Goal: Check status: Check status

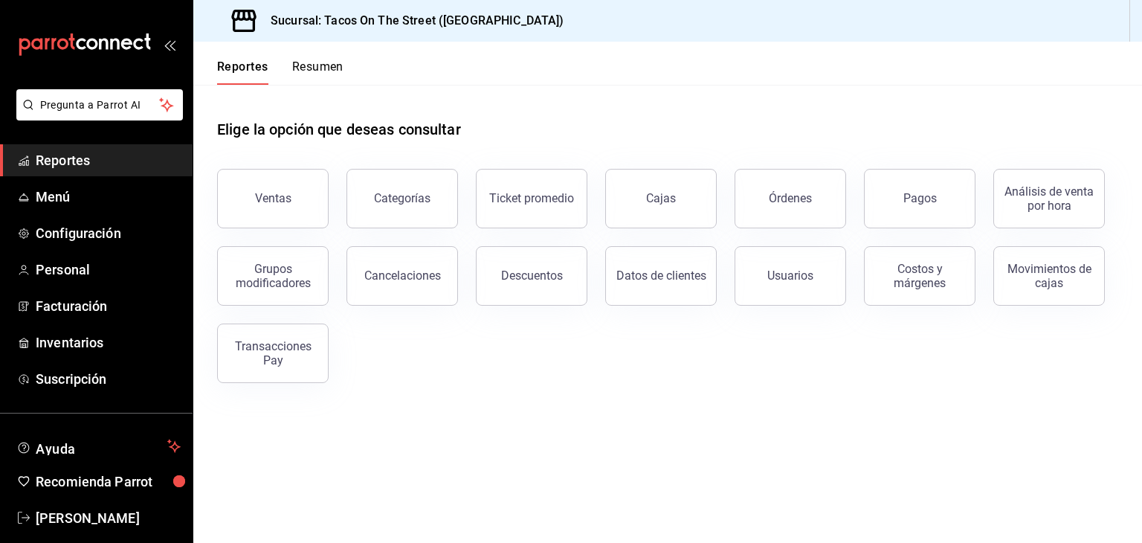
click at [323, 66] on button "Resumen" at bounding box center [317, 71] width 51 height 25
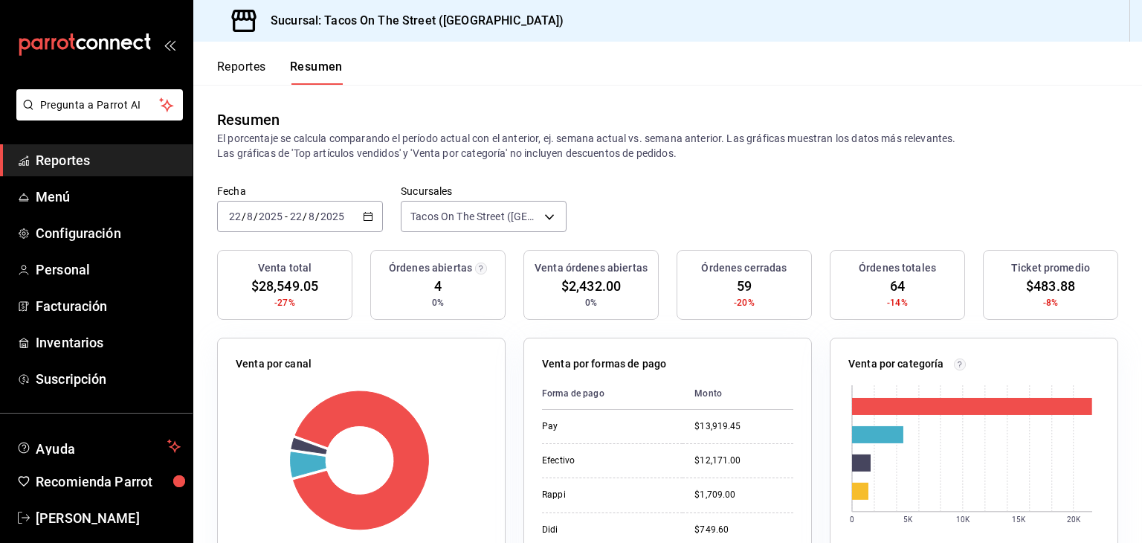
click at [366, 215] on icon "button" at bounding box center [368, 216] width 10 height 10
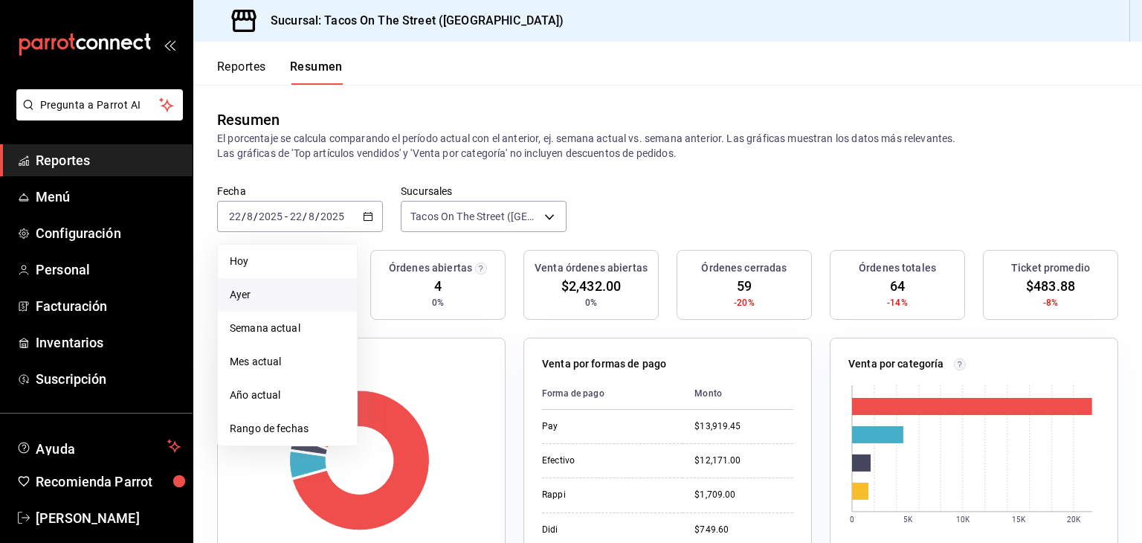
click at [297, 307] on li "Ayer" at bounding box center [287, 294] width 139 height 33
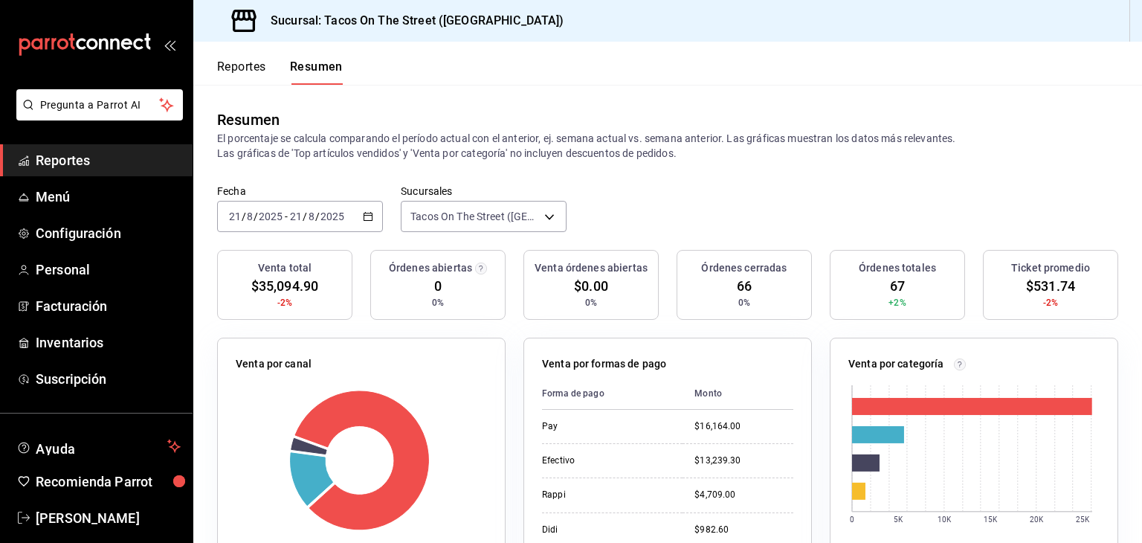
click at [370, 219] on icon "button" at bounding box center [368, 216] width 10 height 10
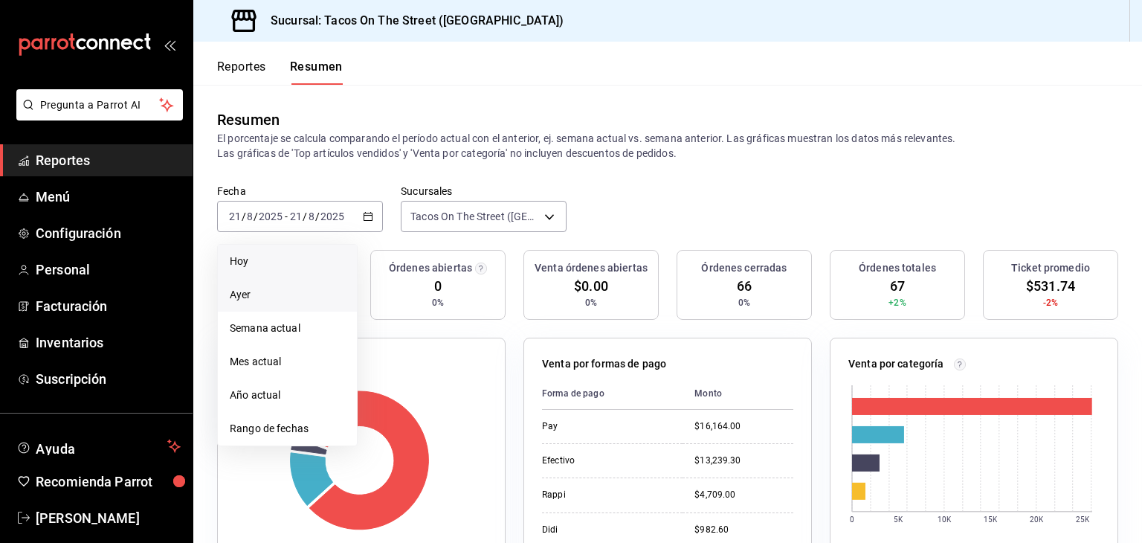
click at [306, 263] on span "Hoy" at bounding box center [287, 261] width 115 height 16
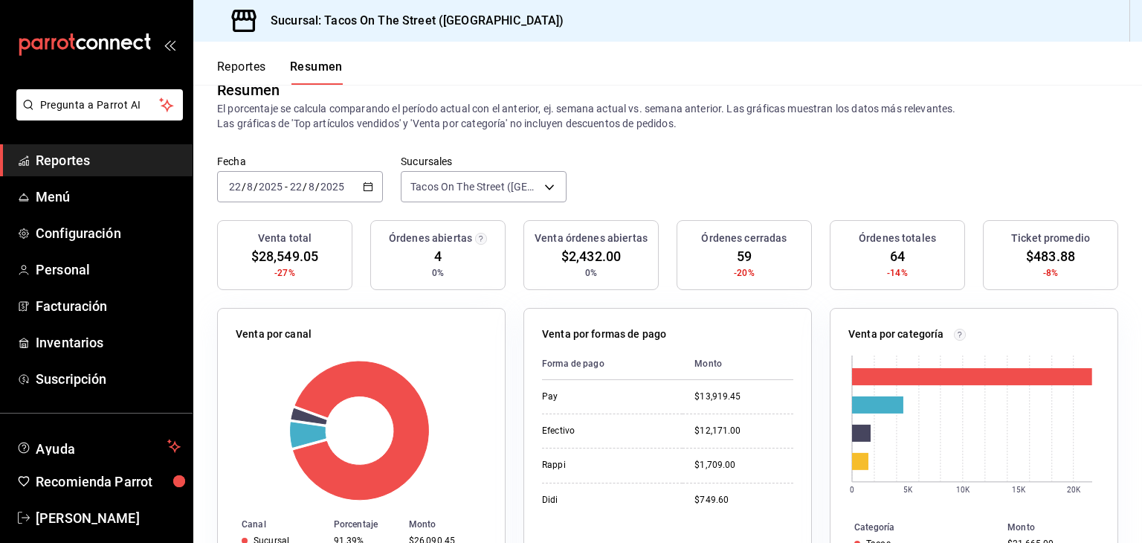
scroll to position [59, 0]
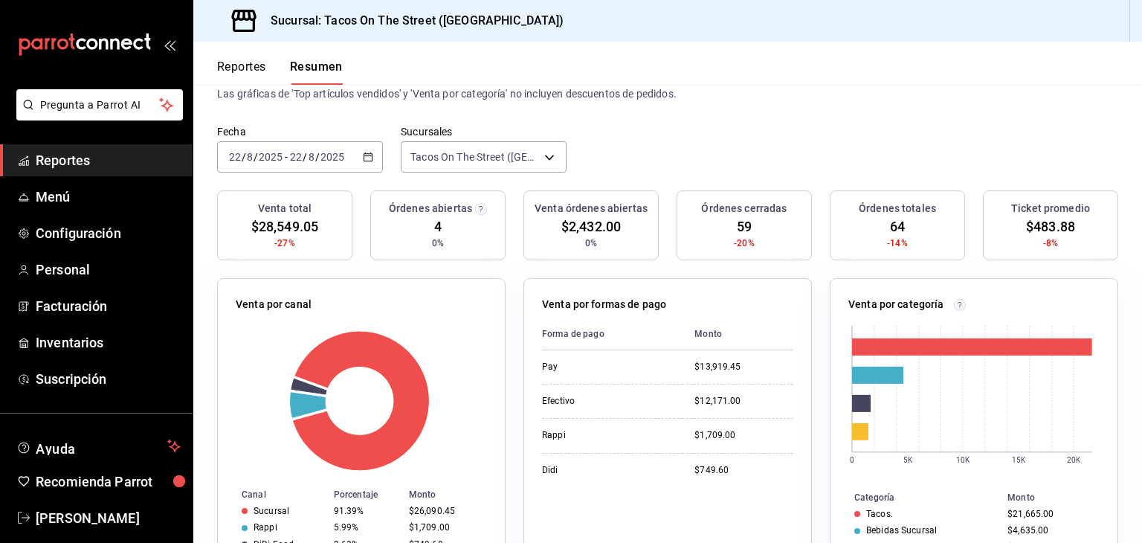
click at [248, 69] on button "Reportes" at bounding box center [241, 71] width 49 height 25
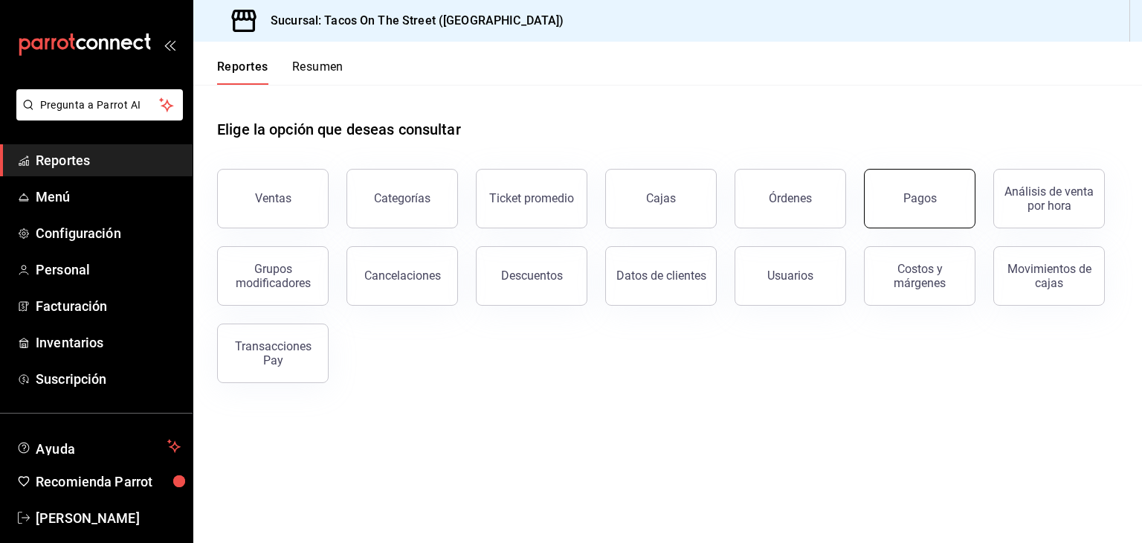
click at [922, 206] on button "Pagos" at bounding box center [919, 198] width 111 height 59
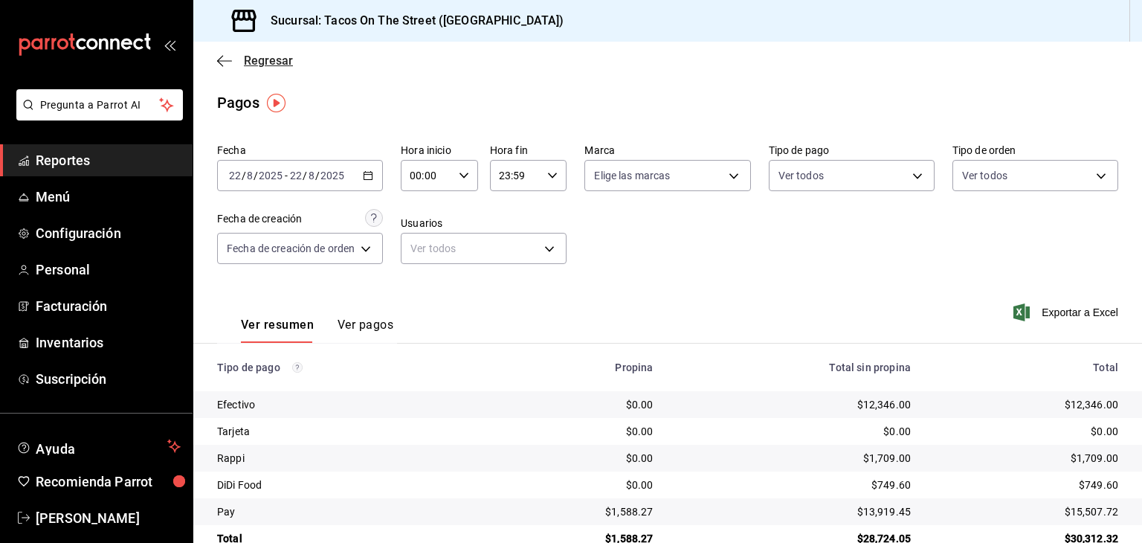
click at [224, 59] on icon "button" at bounding box center [224, 60] width 15 height 13
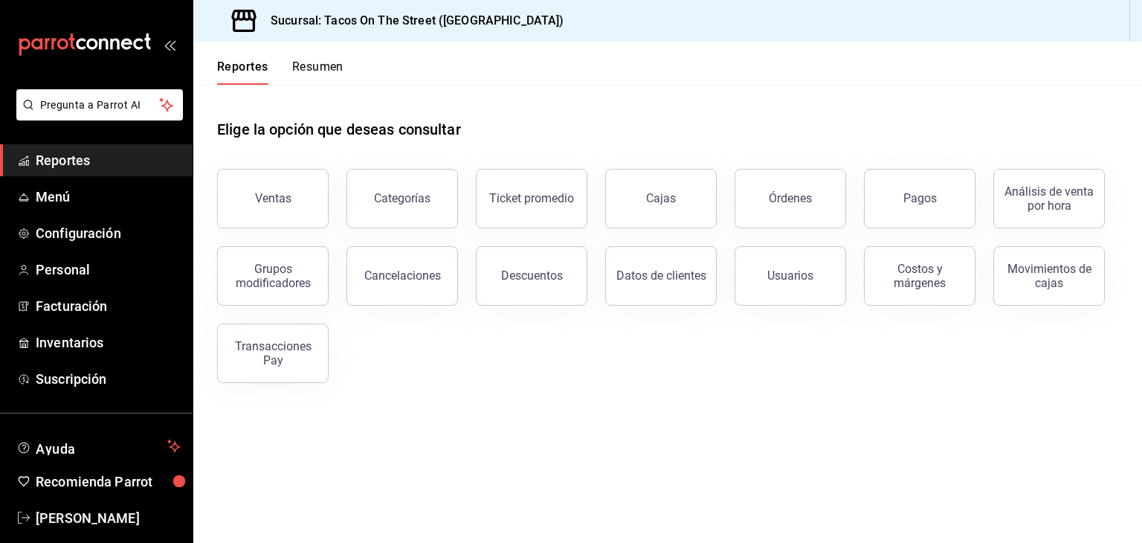
click at [320, 71] on button "Resumen" at bounding box center [317, 71] width 51 height 25
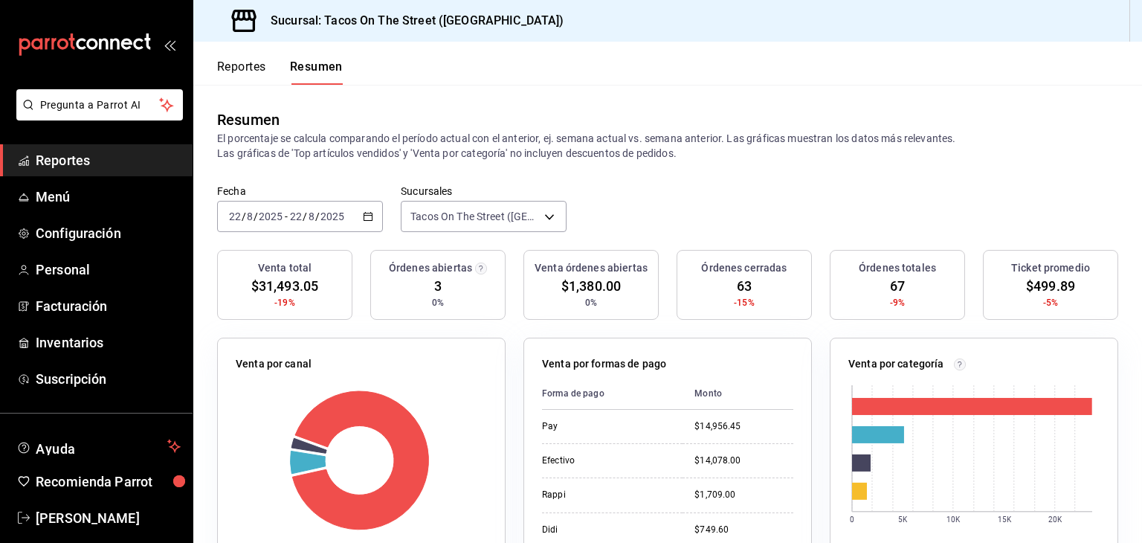
click at [262, 64] on button "Reportes" at bounding box center [241, 71] width 49 height 25
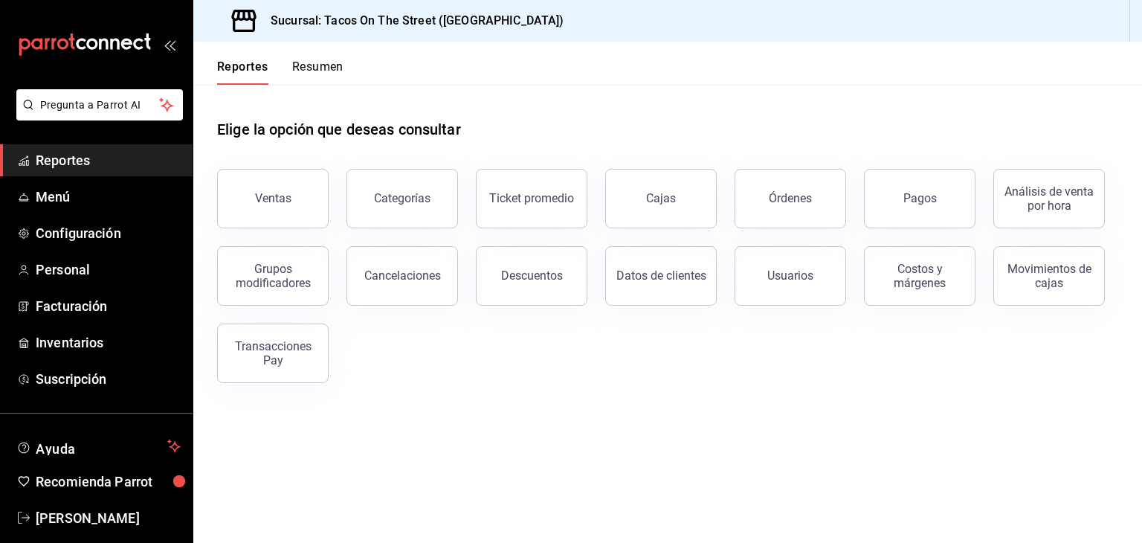
click at [312, 67] on button "Resumen" at bounding box center [317, 71] width 51 height 25
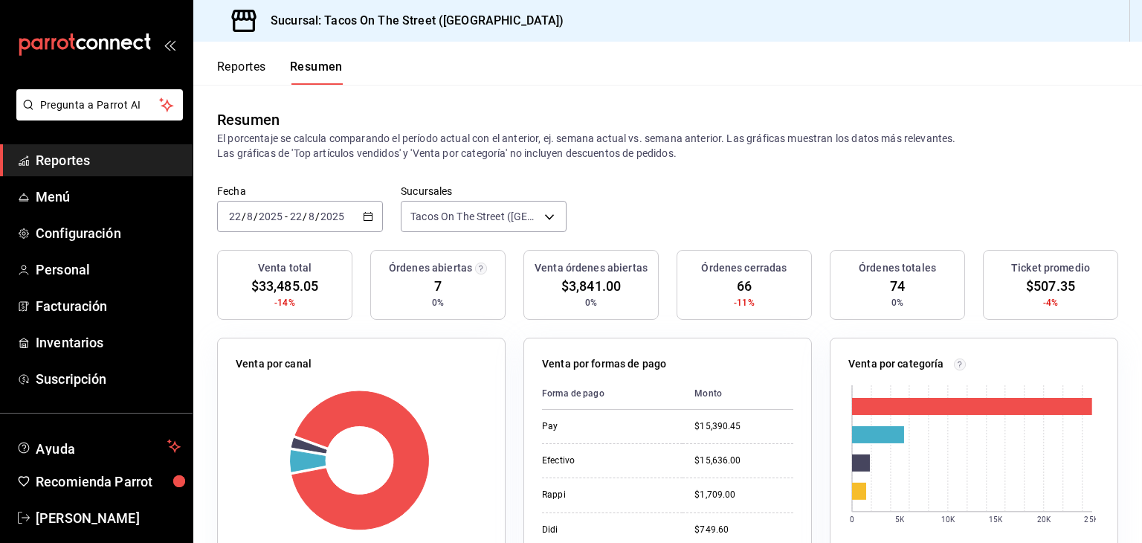
click at [248, 66] on button "Reportes" at bounding box center [241, 71] width 49 height 25
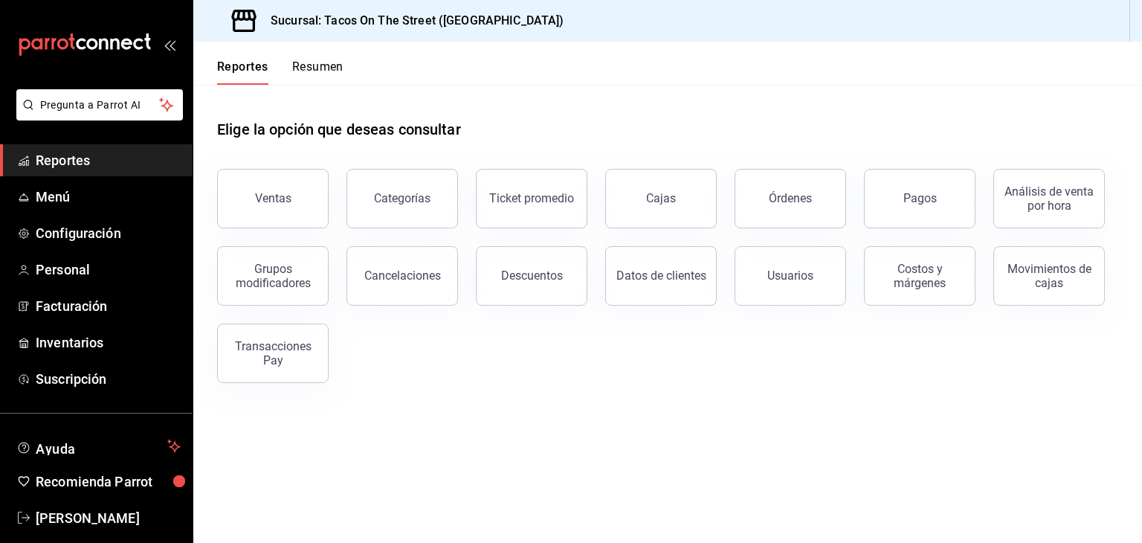
click at [861, 190] on div "Pagos" at bounding box center [910, 189] width 129 height 77
click at [886, 194] on button "Pagos" at bounding box center [919, 198] width 111 height 59
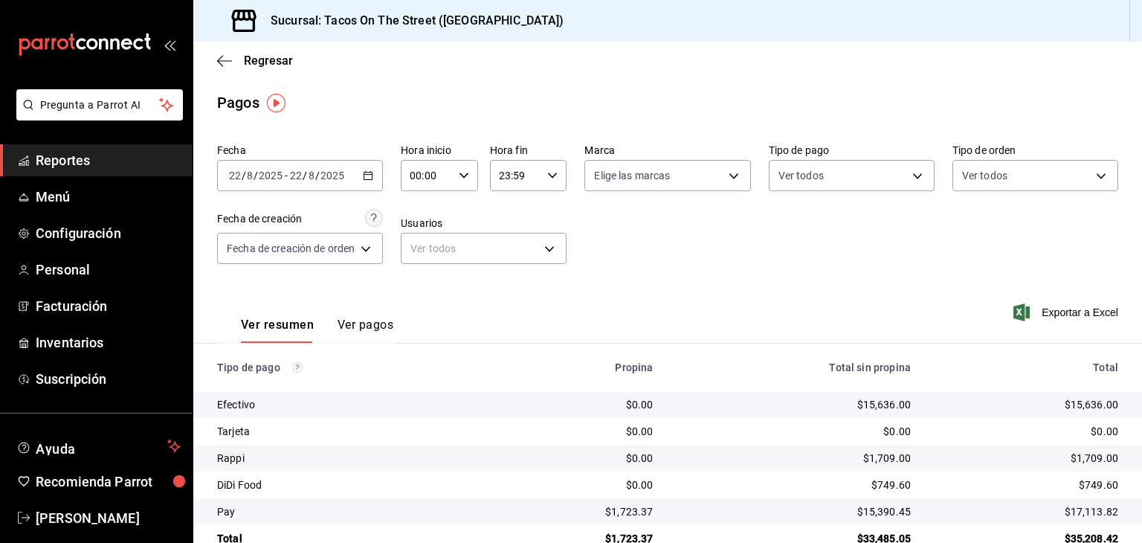
click at [366, 176] on icon "button" at bounding box center [368, 175] width 10 height 10
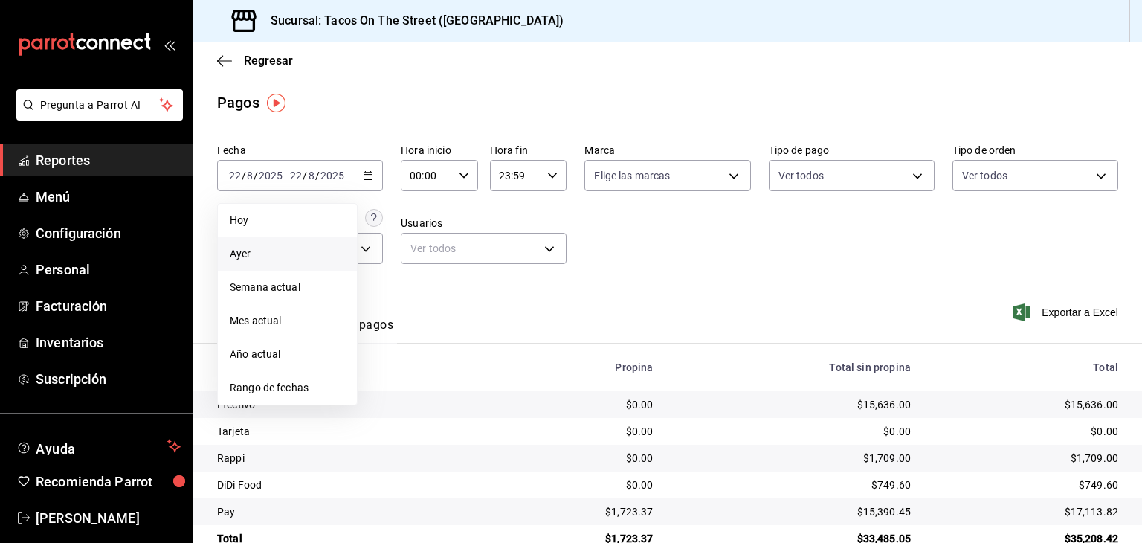
click at [300, 251] on span "Ayer" at bounding box center [287, 254] width 115 height 16
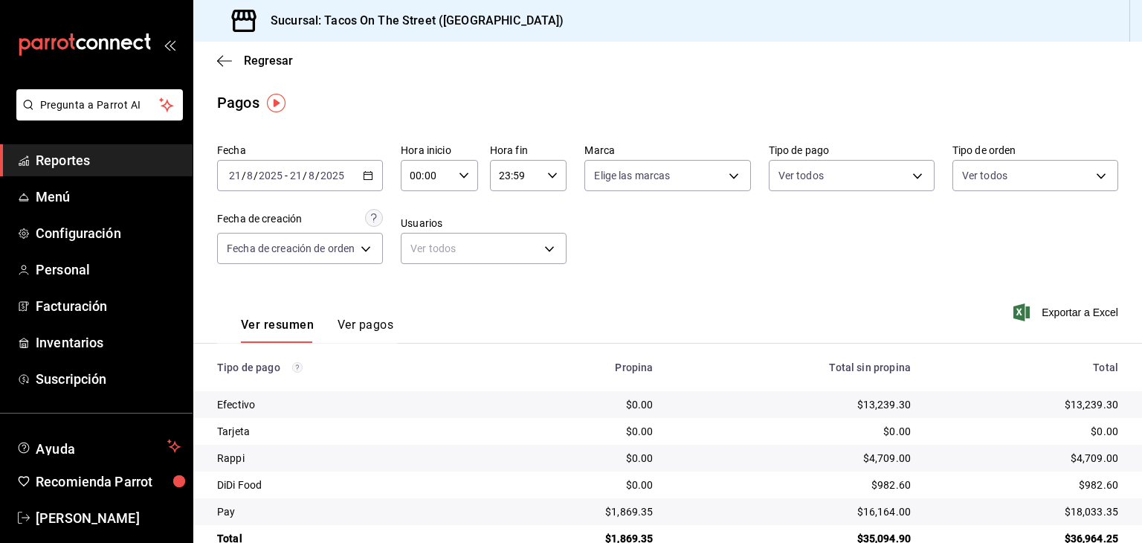
click at [369, 178] on icon "button" at bounding box center [368, 175] width 10 height 10
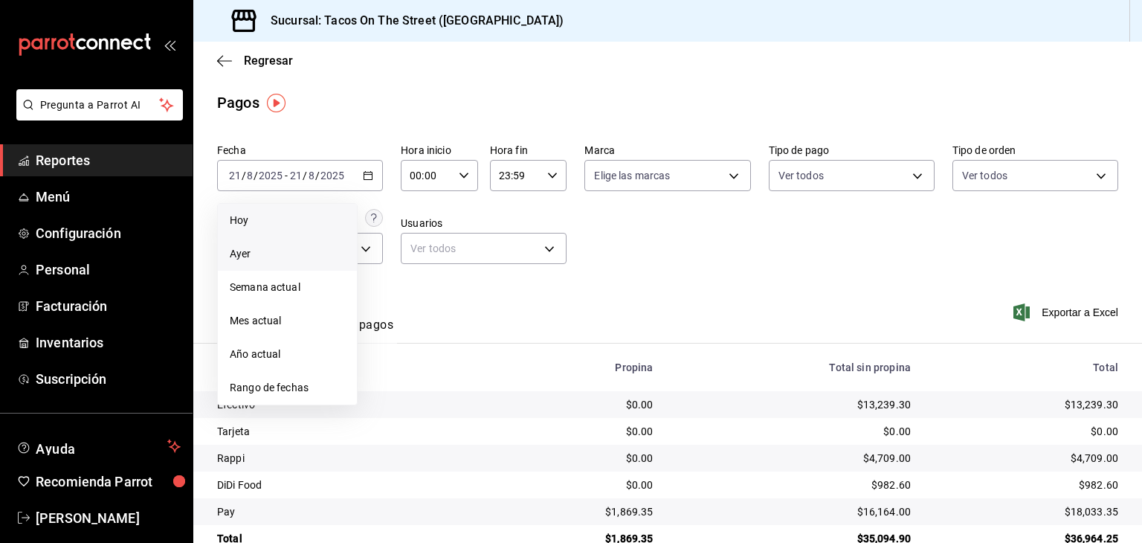
click at [318, 222] on span "Hoy" at bounding box center [287, 221] width 115 height 16
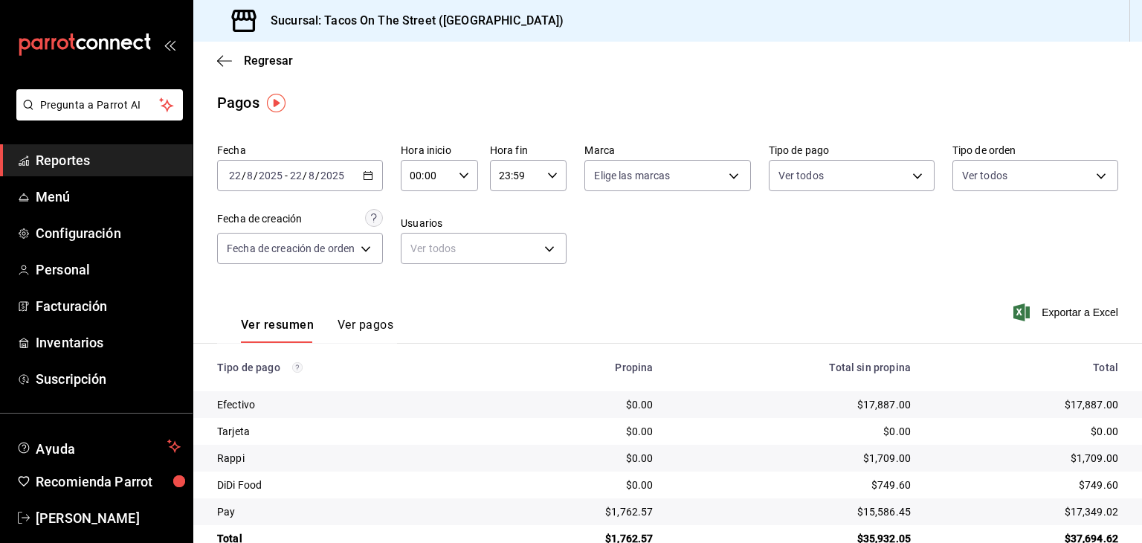
scroll to position [33, 0]
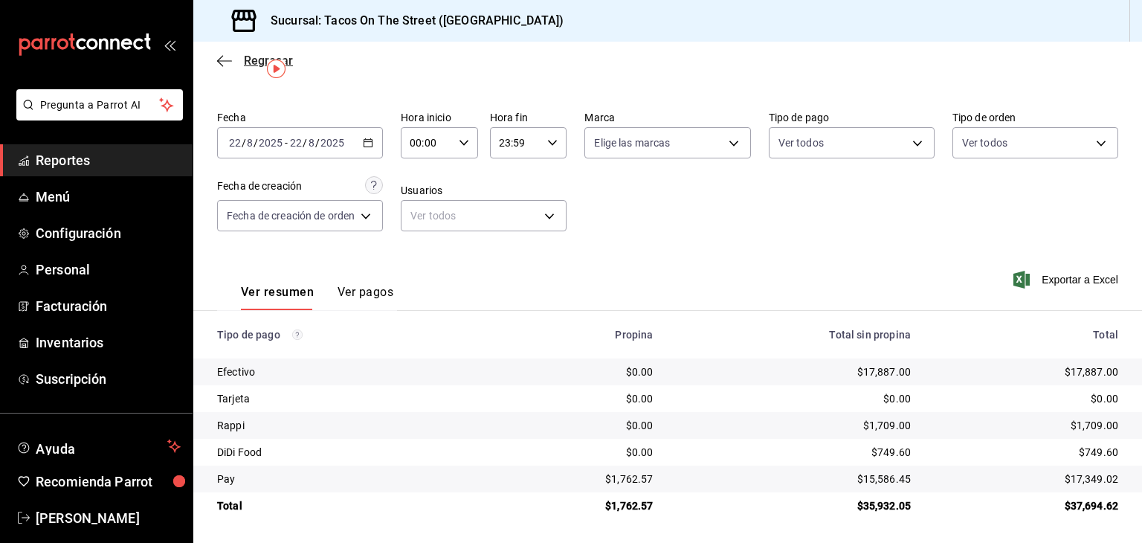
click at [220, 61] on icon "button" at bounding box center [224, 60] width 15 height 13
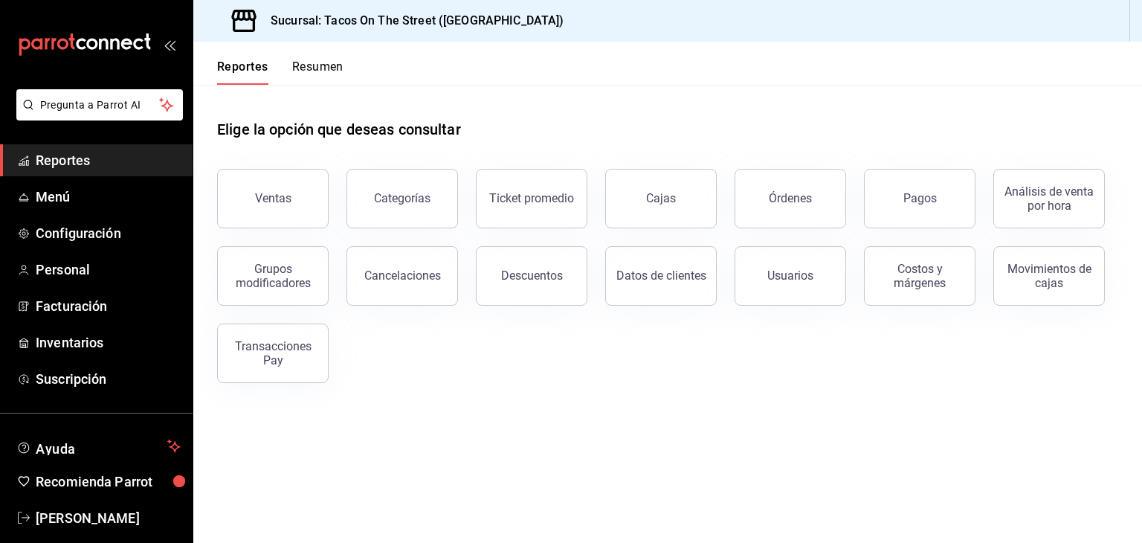
click at [319, 68] on button "Resumen" at bounding box center [317, 71] width 51 height 25
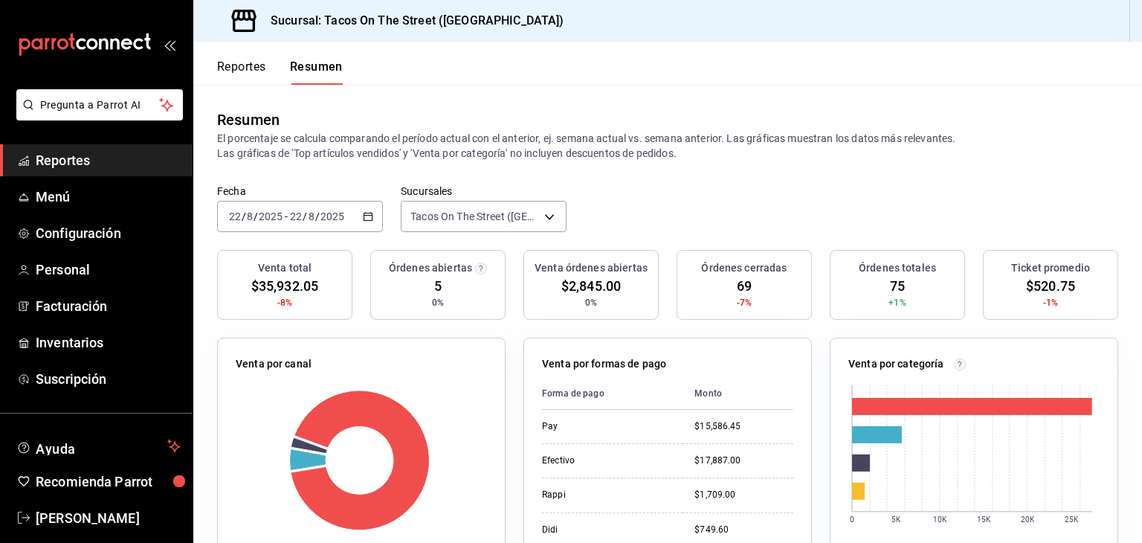
click at [232, 74] on button "Reportes" at bounding box center [241, 71] width 49 height 25
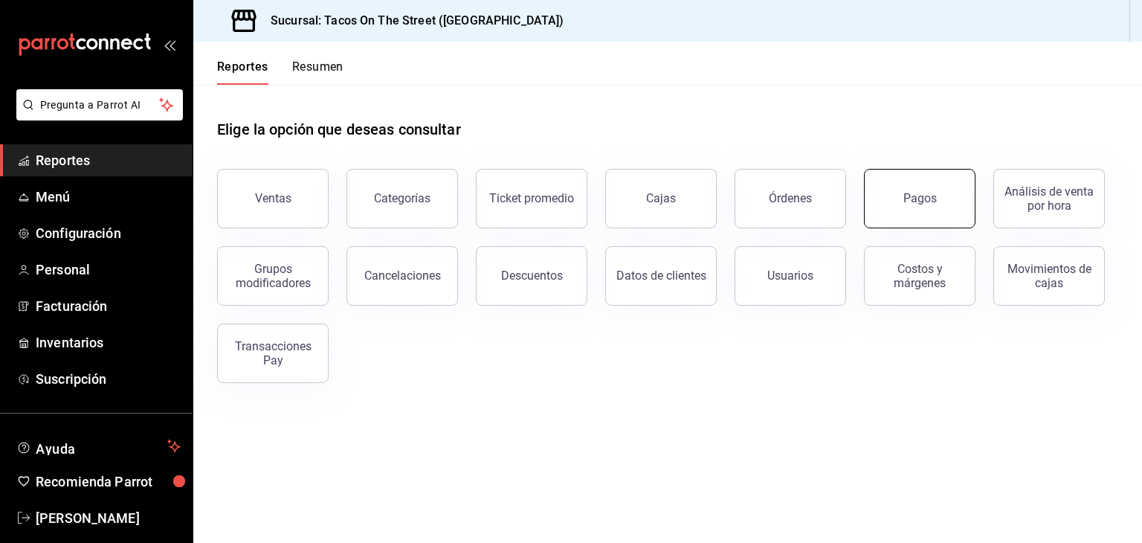
click at [922, 200] on div "Pagos" at bounding box center [919, 198] width 33 height 14
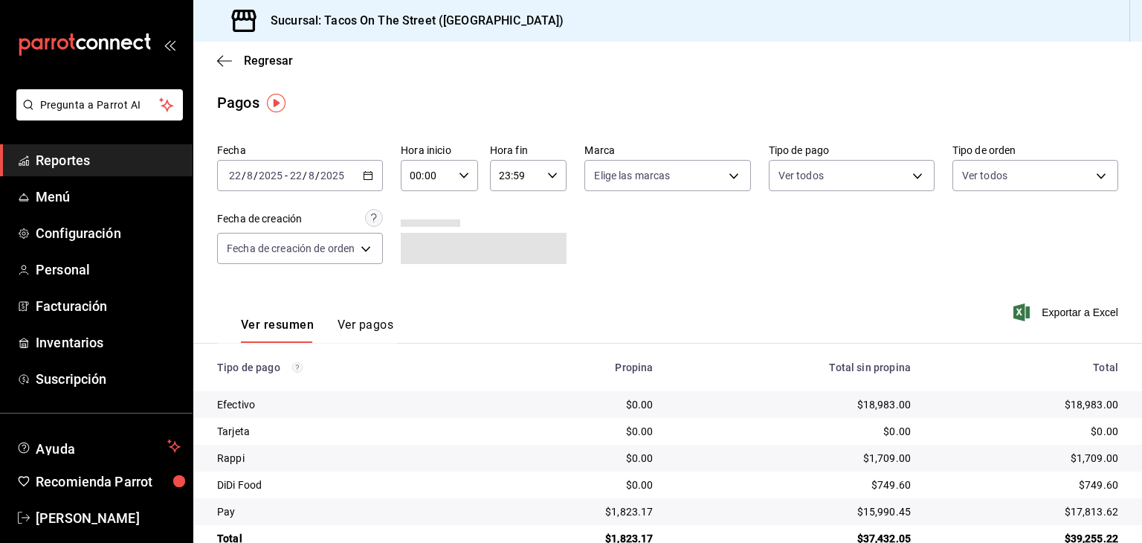
scroll to position [33, 0]
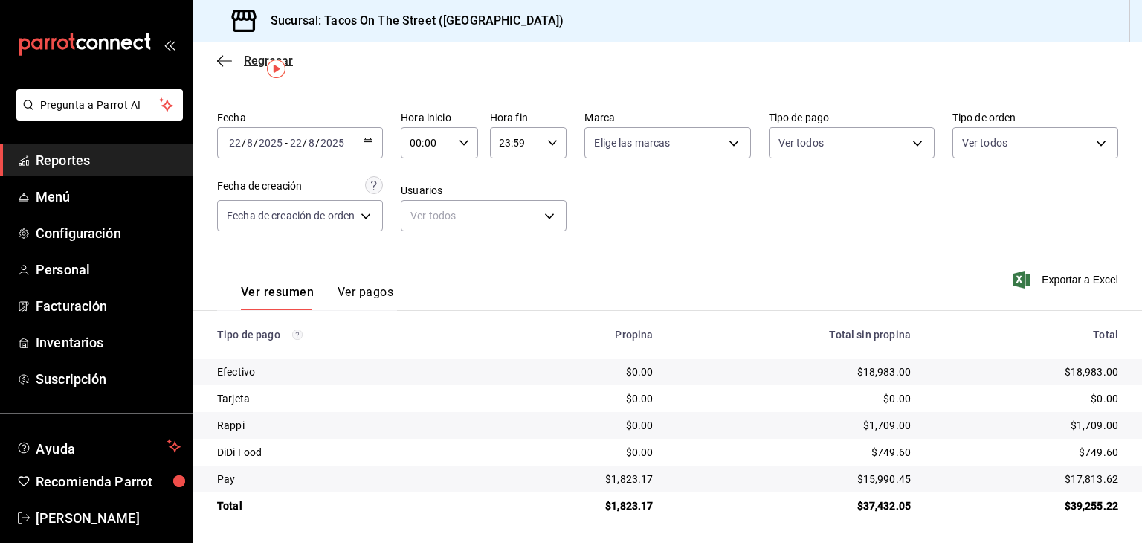
click at [223, 62] on icon "button" at bounding box center [224, 60] width 15 height 13
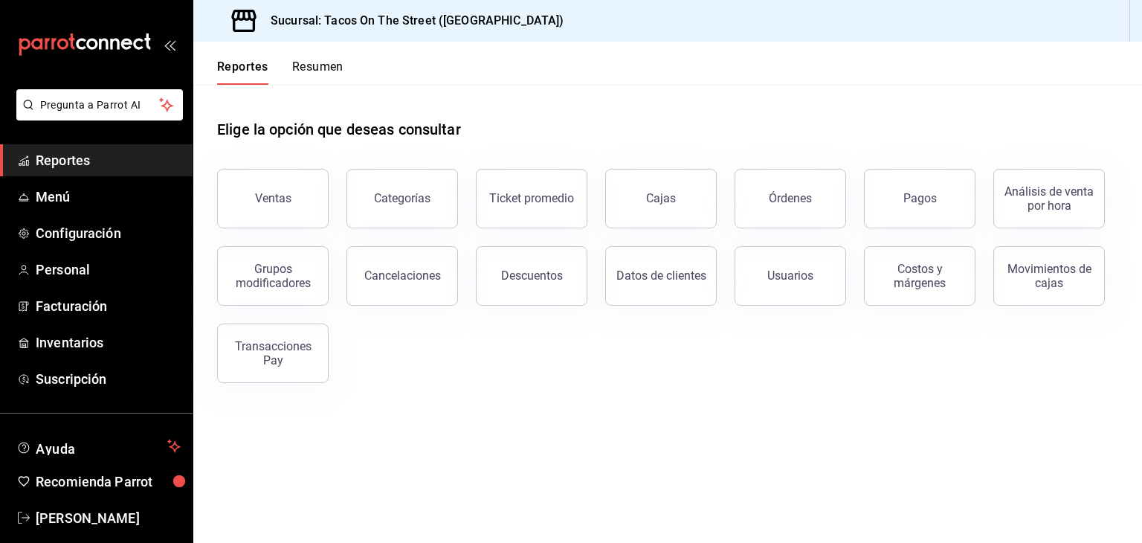
click at [323, 68] on button "Resumen" at bounding box center [317, 71] width 51 height 25
